Goal: Task Accomplishment & Management: Complete application form

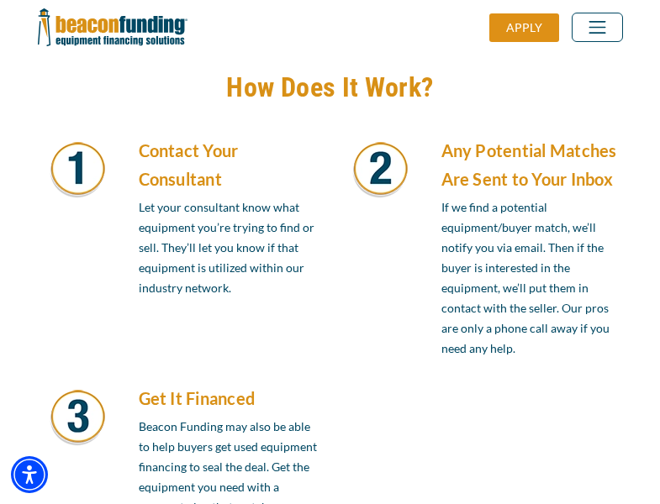
scroll to position [1428, 0]
